Goal: Transaction & Acquisition: Book appointment/travel/reservation

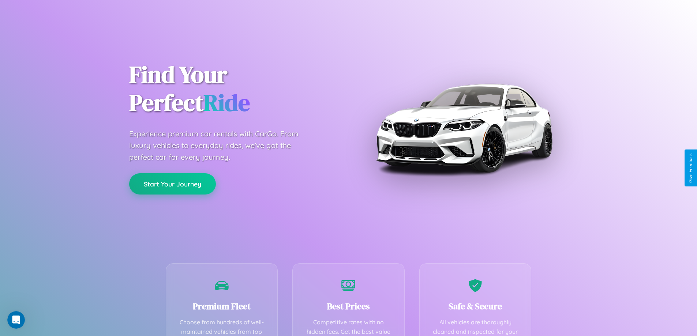
click at [172, 184] on button "Start Your Journey" at bounding box center [172, 183] width 87 height 21
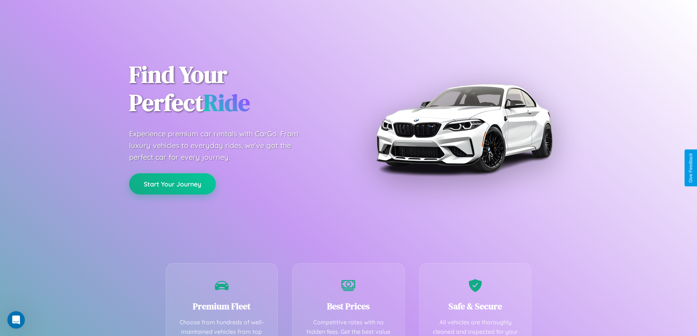
click at [172, 184] on button "Start Your Journey" at bounding box center [172, 183] width 87 height 21
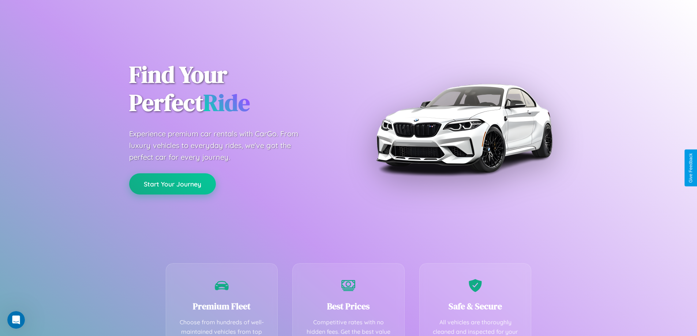
click at [172, 184] on button "Start Your Journey" at bounding box center [172, 183] width 87 height 21
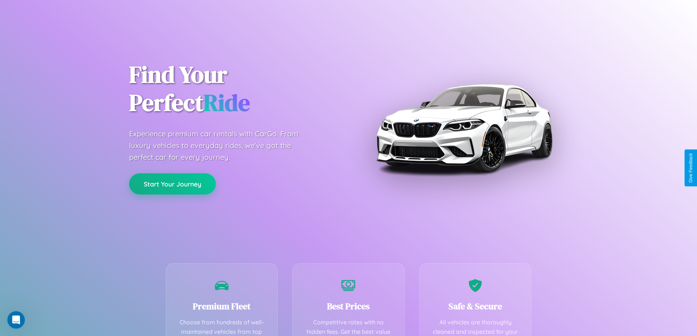
click at [172, 184] on button "Start Your Journey" at bounding box center [172, 183] width 87 height 21
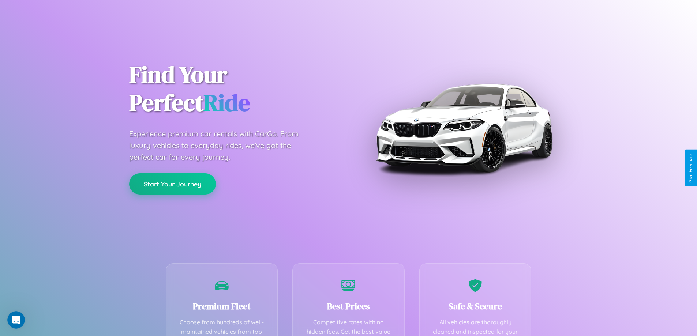
click at [172, 184] on button "Start Your Journey" at bounding box center [172, 183] width 87 height 21
